Goal: Task Accomplishment & Management: Manage account settings

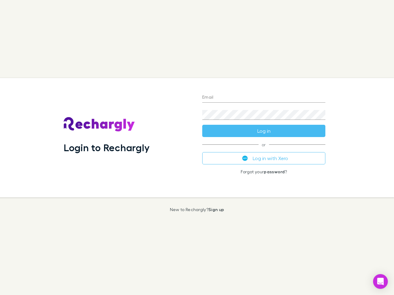
click at [197, 148] on div "Login to Rechargly" at bounding box center [128, 137] width 138 height 119
click at [264, 98] on input "Email" at bounding box center [263, 98] width 123 height 10
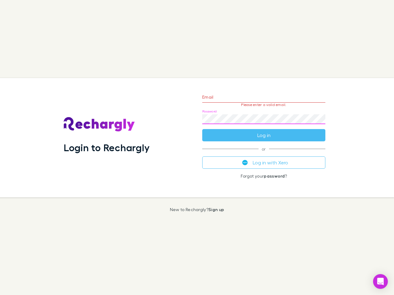
click at [264, 131] on form "Email Please enter a valid email. Password Log in" at bounding box center [263, 115] width 123 height 54
click at [264, 158] on div "Email Please enter a valid email. Password Log in or Log in with Xero Forgot yo…" at bounding box center [263, 137] width 133 height 119
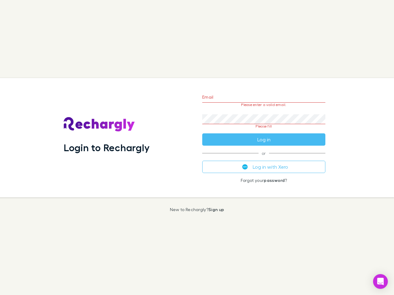
click at [380, 282] on icon "Open Intercom Messenger" at bounding box center [380, 281] width 6 height 7
